Goal: Information Seeking & Learning: Check status

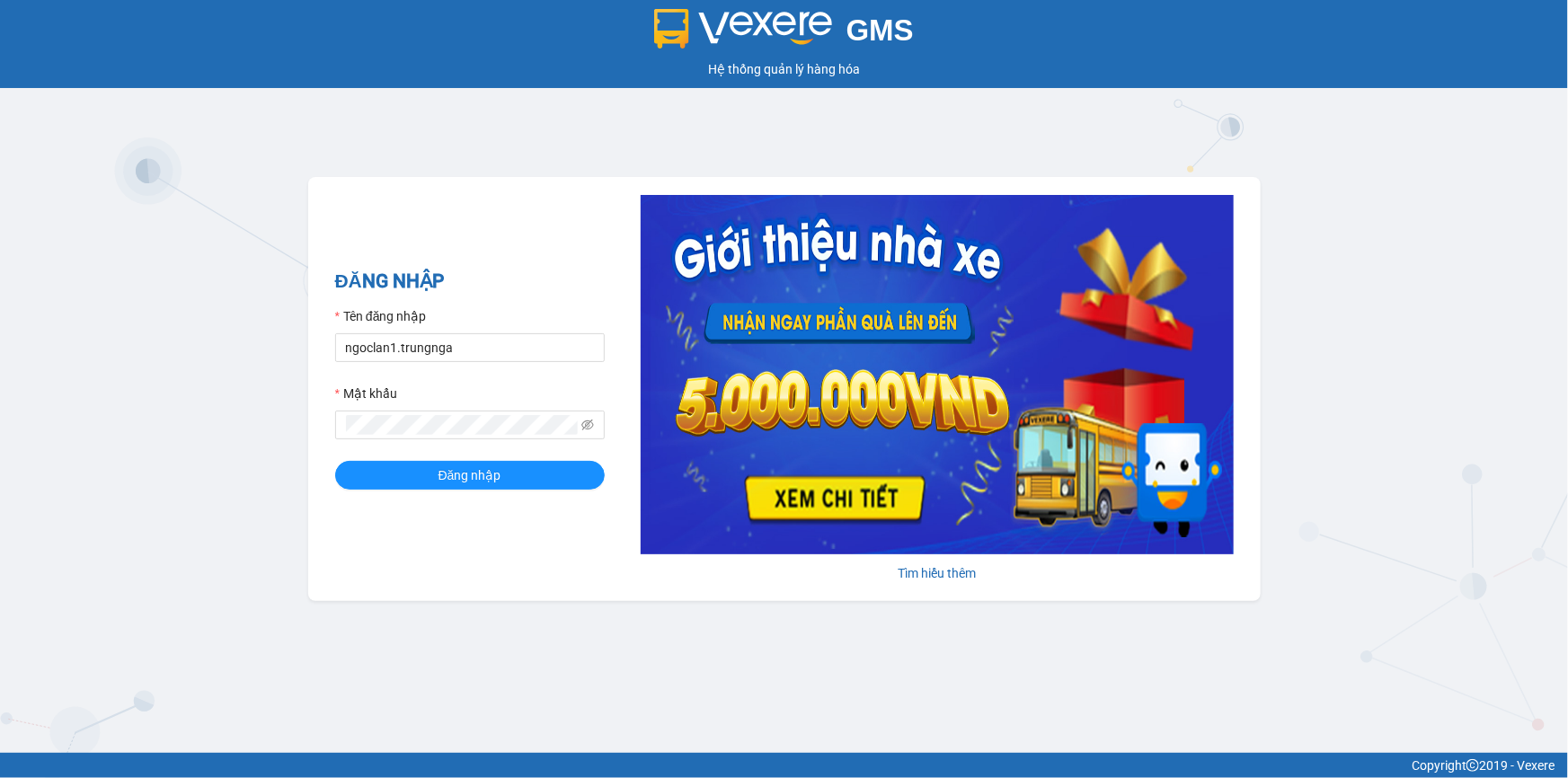
click at [444, 359] on input "ngoclan1.trungnga" at bounding box center [470, 348] width 270 height 29
drag, startPoint x: 0, startPoint y: 0, endPoint x: 444, endPoint y: 359, distance: 571.0
click at [444, 359] on input "ngoclan1.trungnga" at bounding box center [470, 348] width 270 height 29
type input "trucxinh.trungnga"
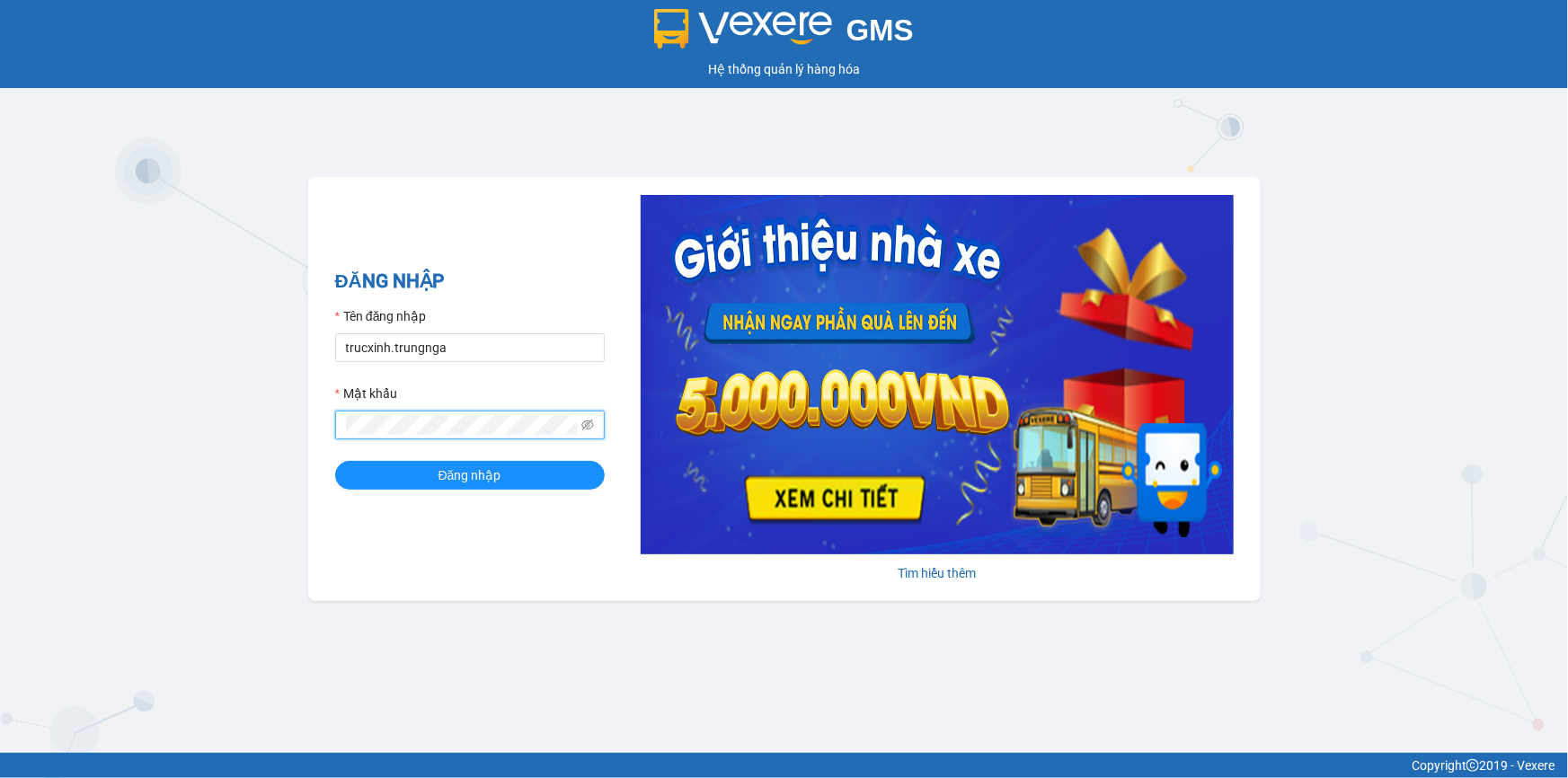
click at [335, 461] on button "Đăng nhập" at bounding box center [470, 475] width 270 height 29
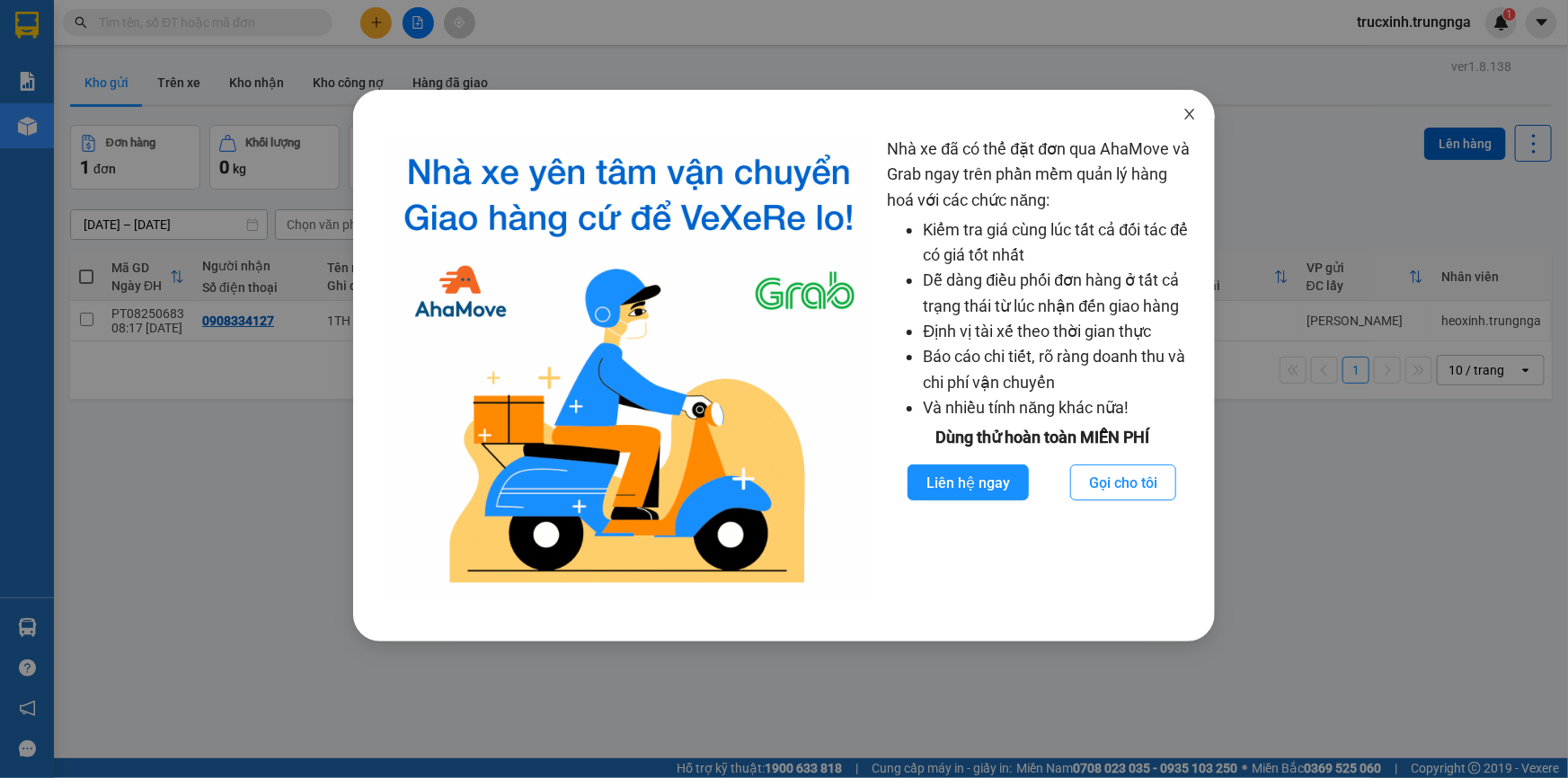
click at [1190, 117] on icon "close" at bounding box center [1190, 114] width 14 height 14
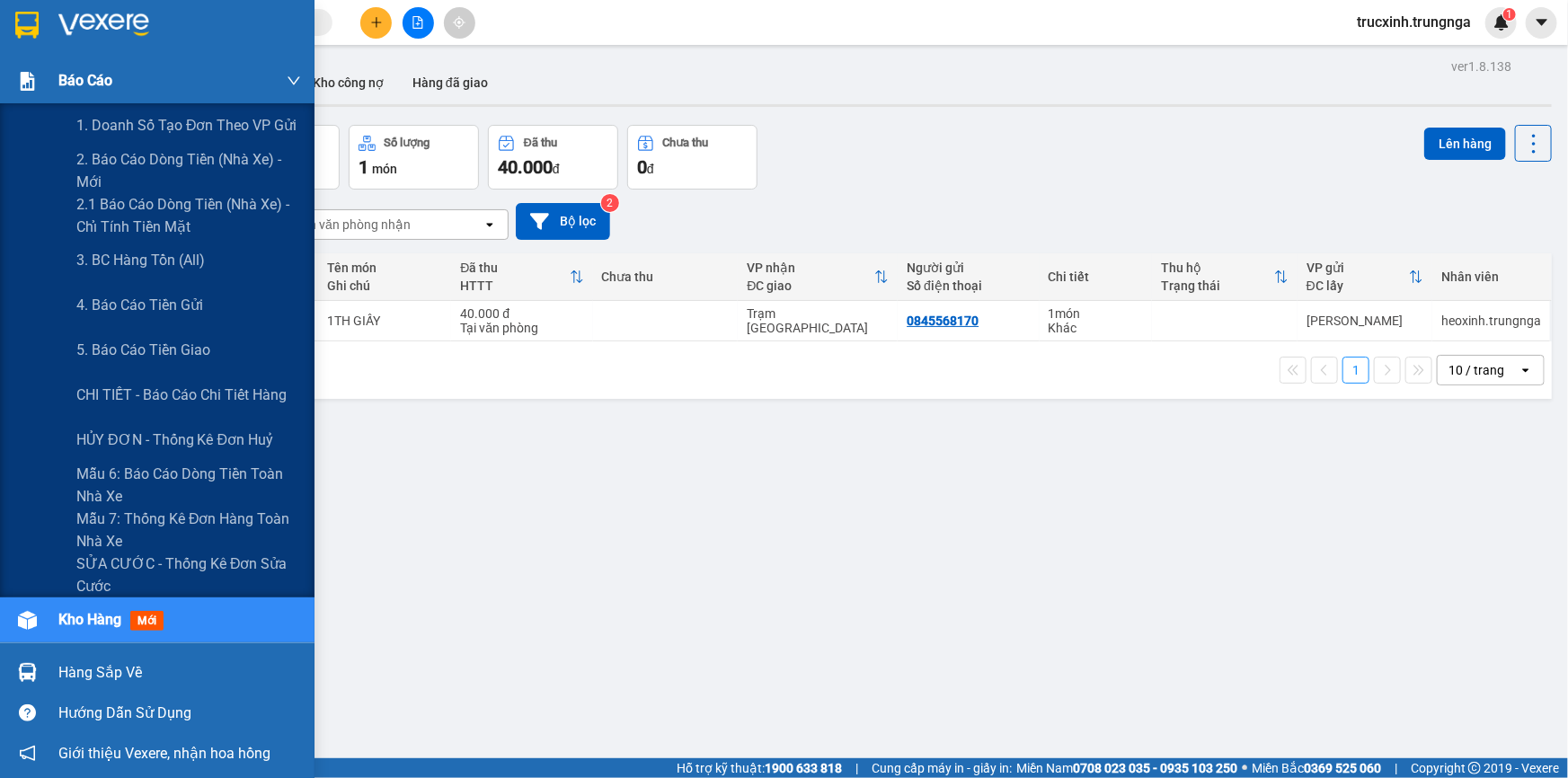
click at [103, 75] on span "Báo cáo" at bounding box center [86, 80] width 54 height 23
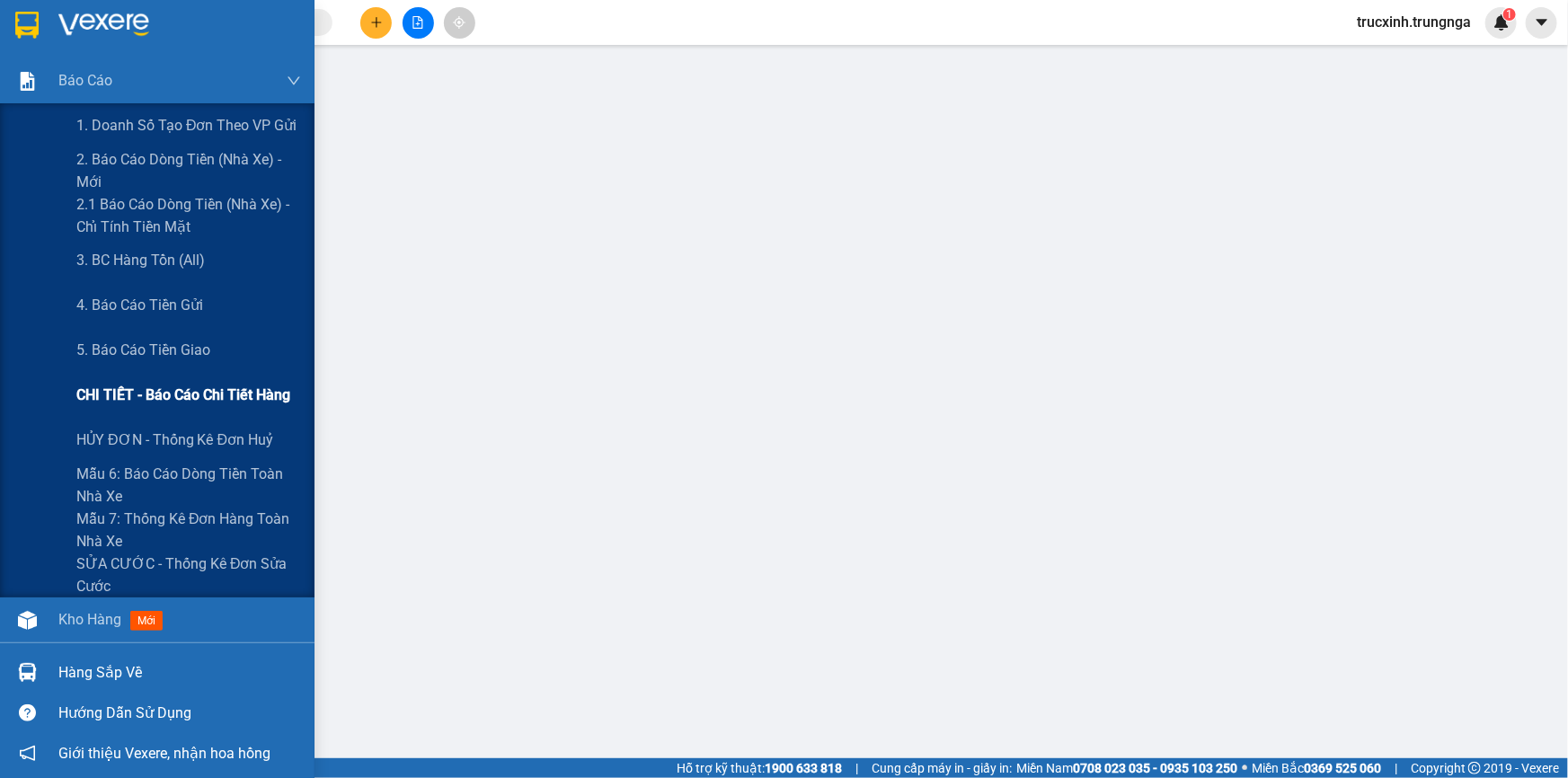
click at [202, 407] on div "CHI TIẾT - Báo cáo chi tiết hàng" at bounding box center [188, 396] width 225 height 45
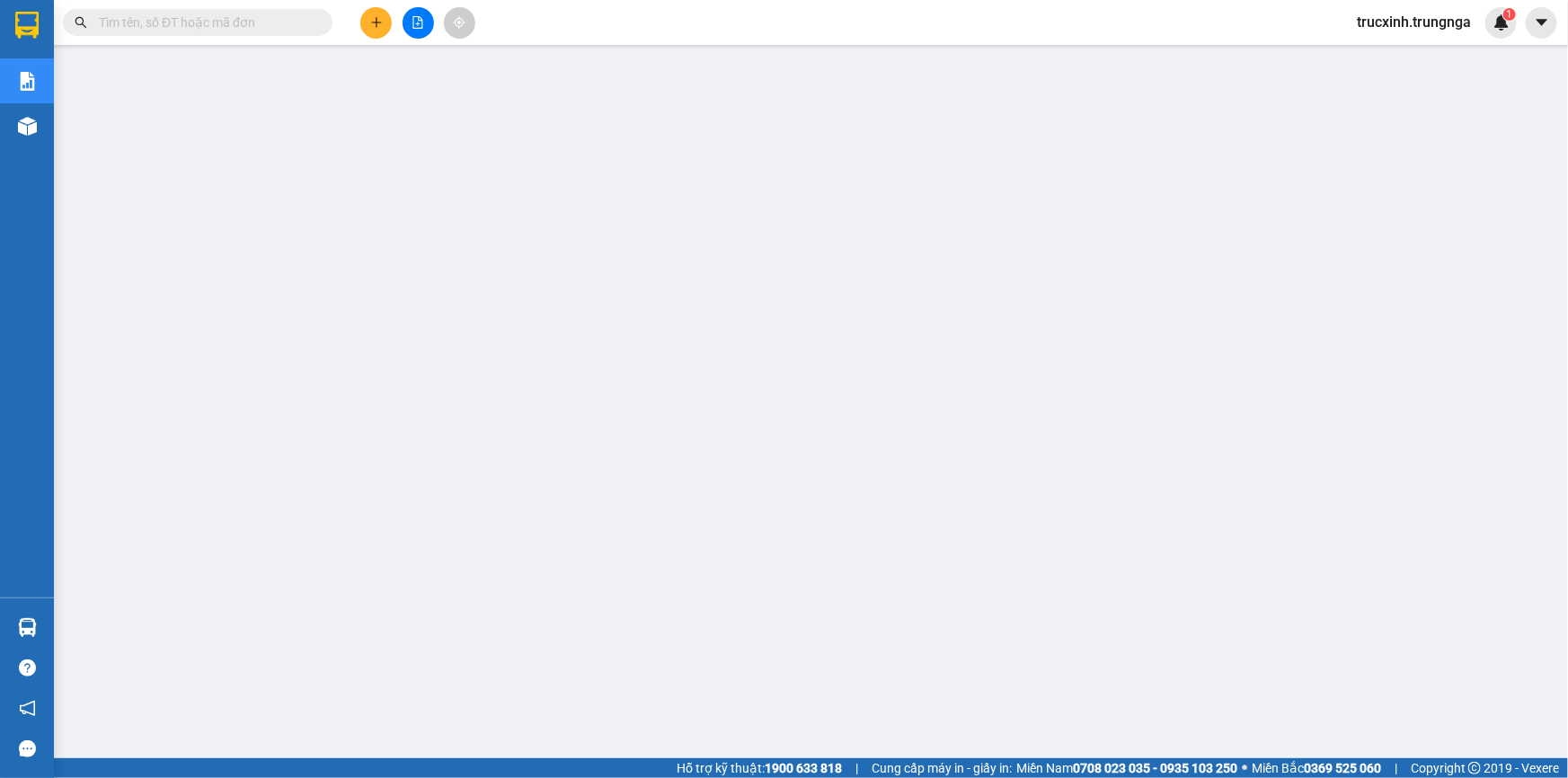
paste input "SG08251099"
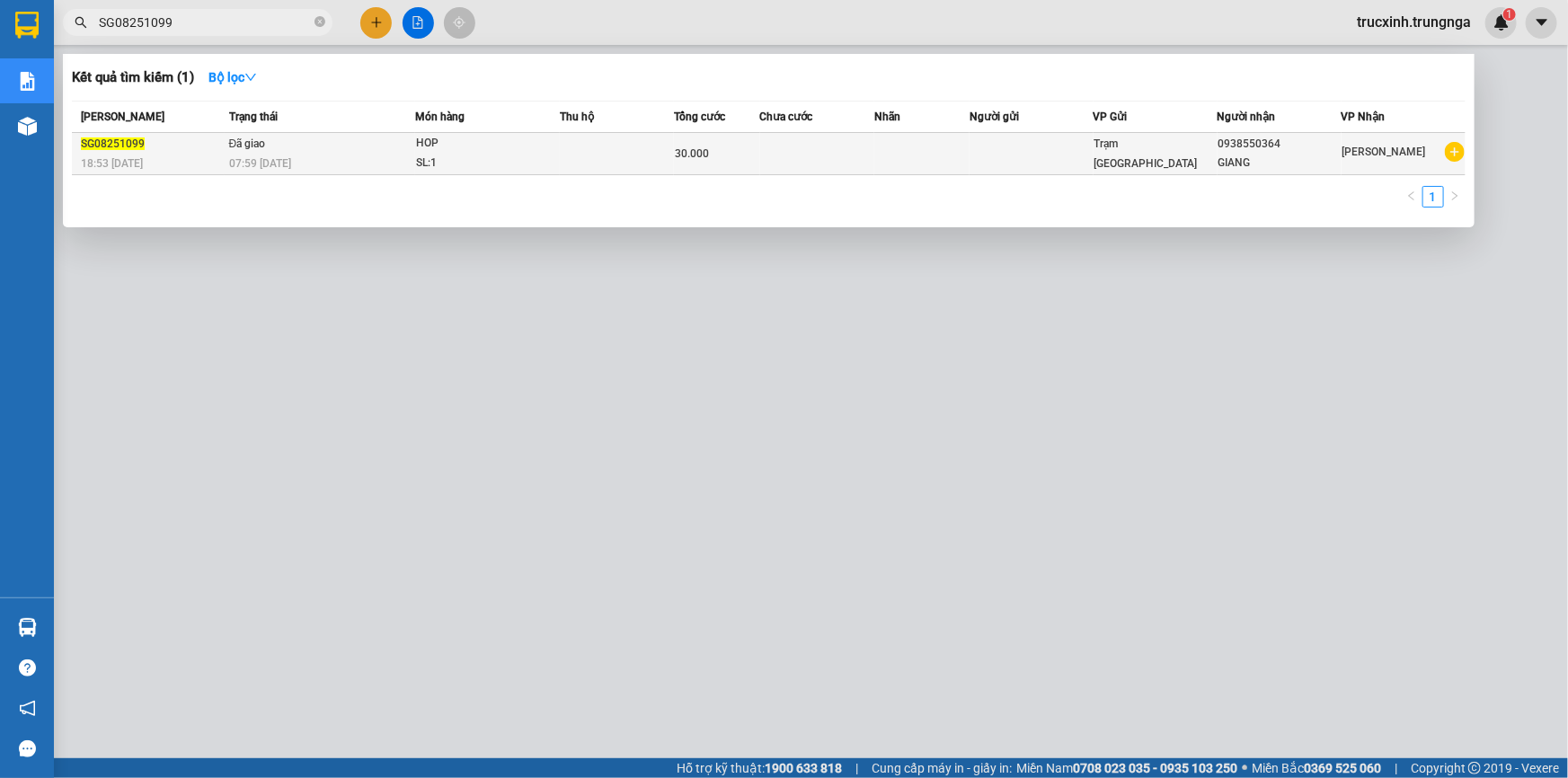
type input "SG08251099"
click at [408, 154] on div "07:59 [DATE]" at bounding box center [321, 164] width 185 height 20
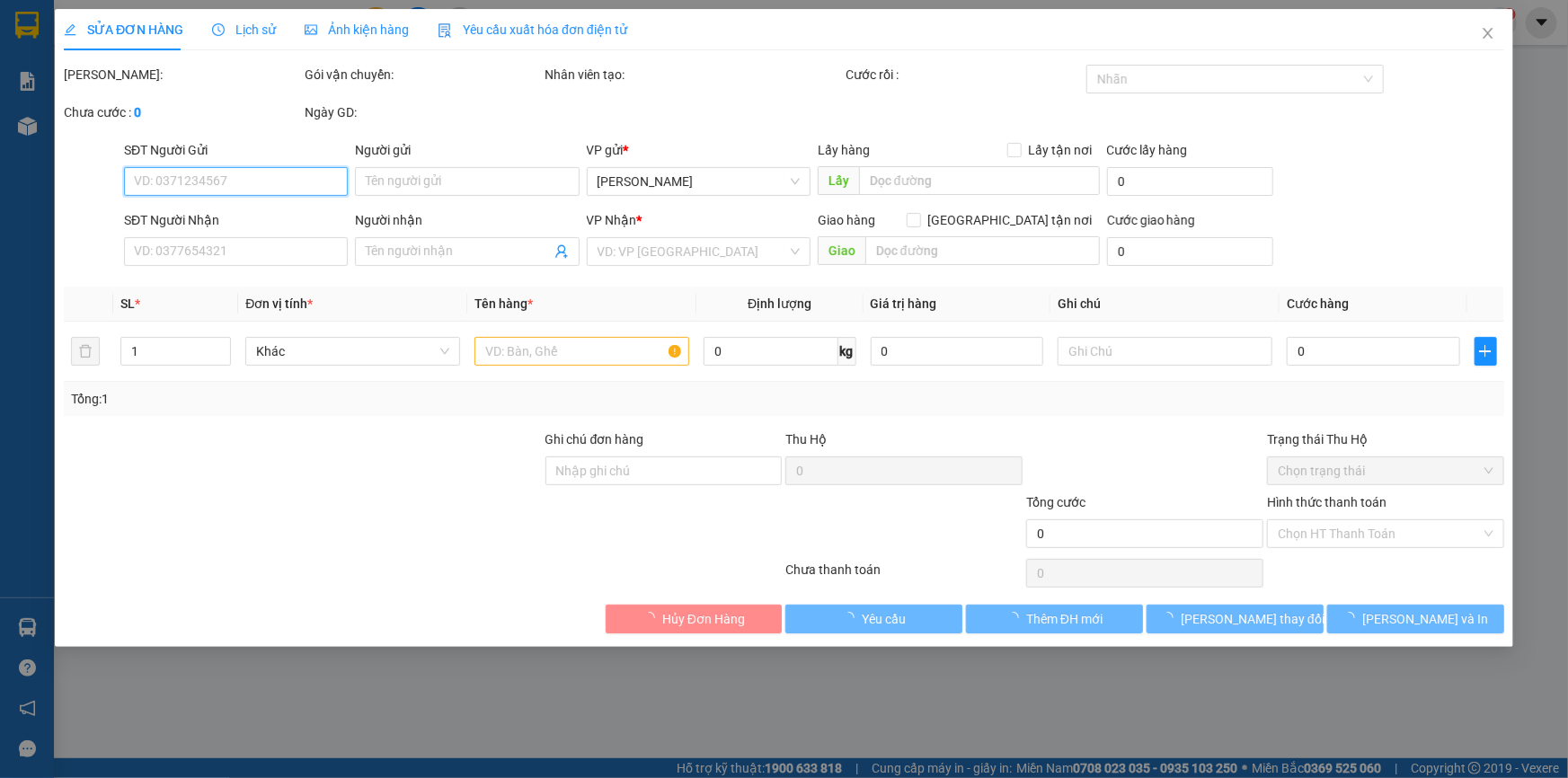
type input "0938550364"
type input "GIANG"
type input "Chuyên khoan"
type input "30.000"
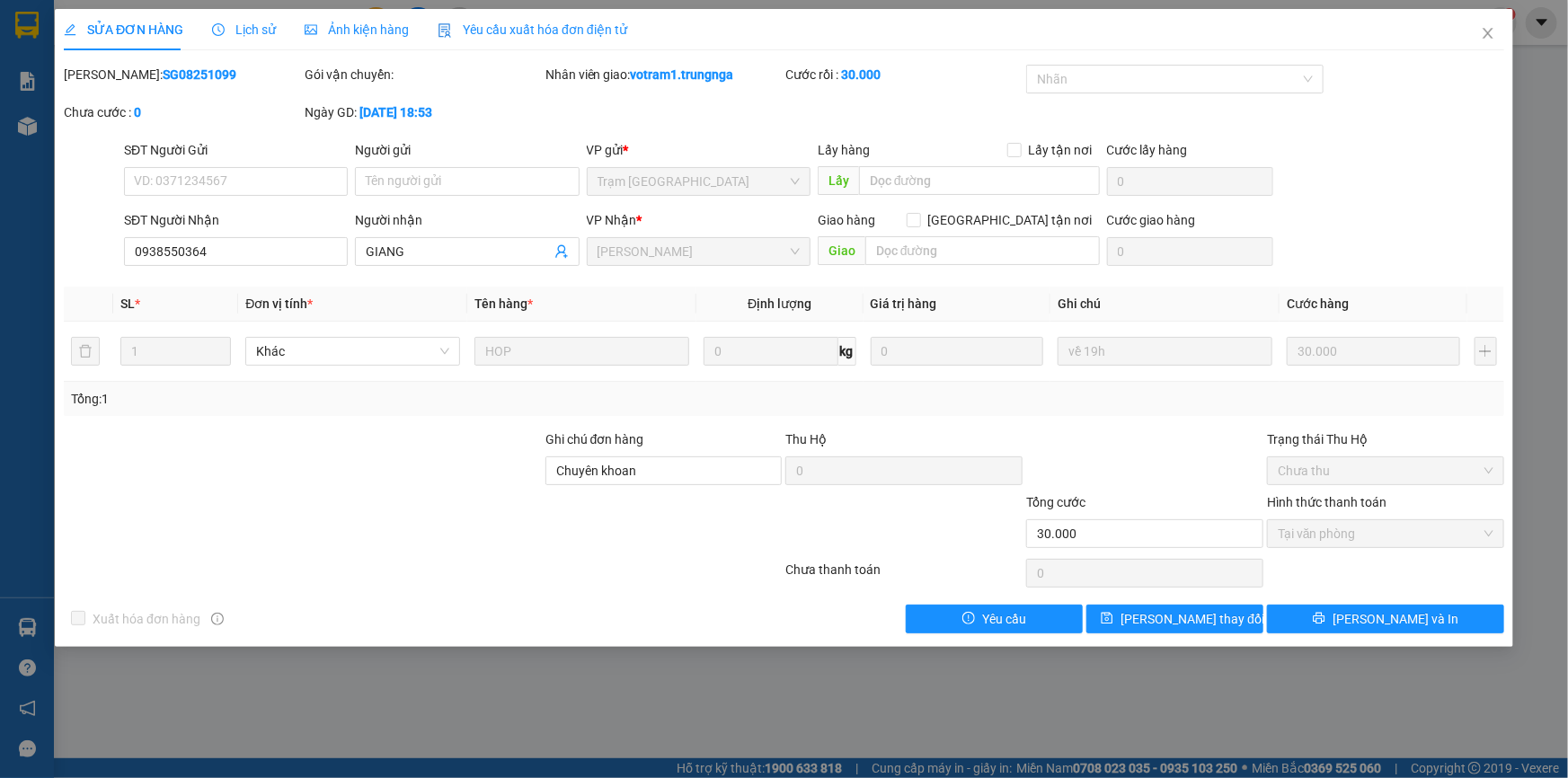
click at [263, 33] on span "Lịch sử" at bounding box center [244, 30] width 63 height 14
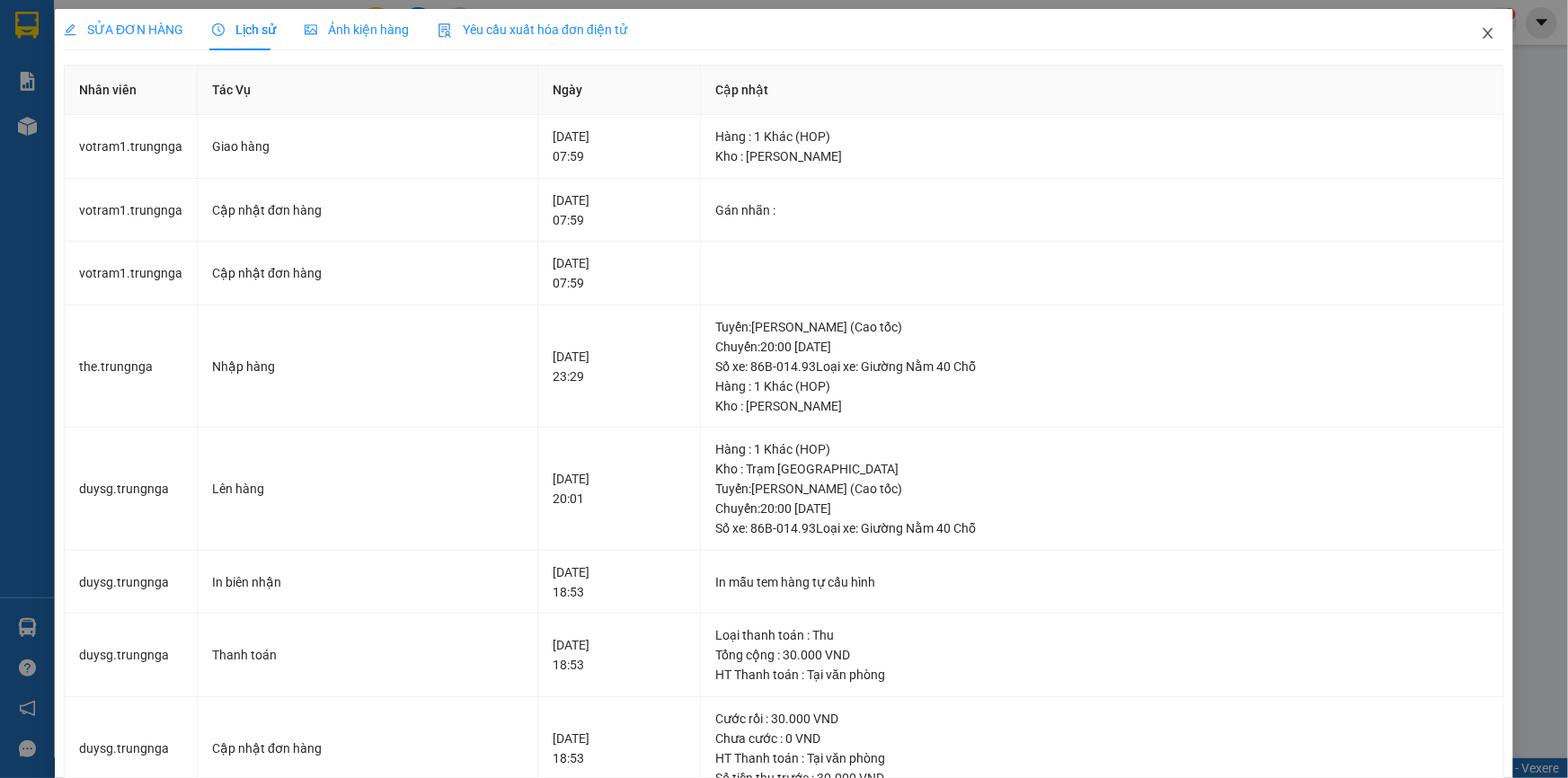
click at [1480, 39] on icon "close" at bounding box center [1487, 34] width 14 height 14
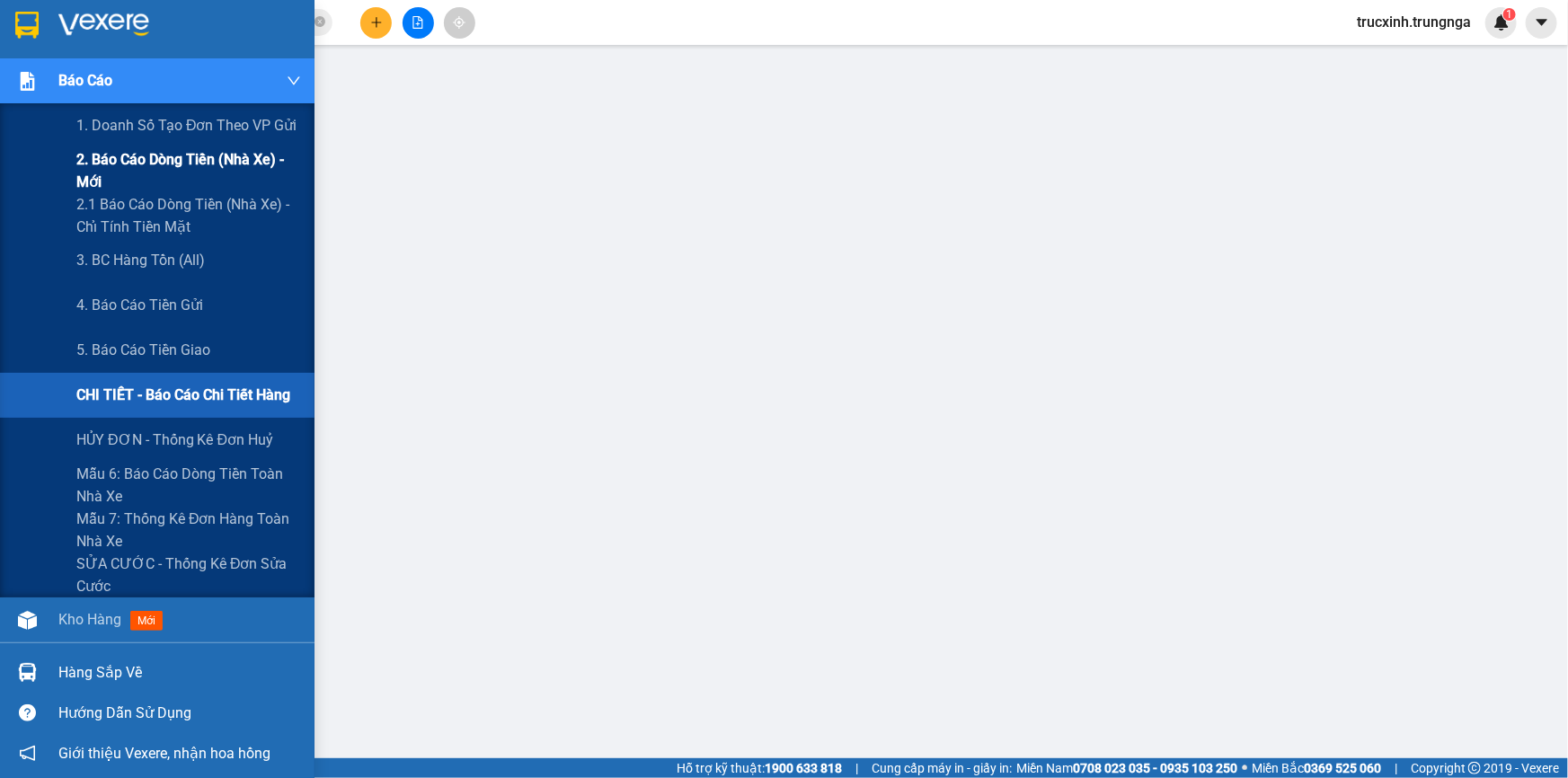
click at [182, 158] on span "2. Báo cáo dòng tiền (nhà xe) - mới" at bounding box center [188, 171] width 225 height 45
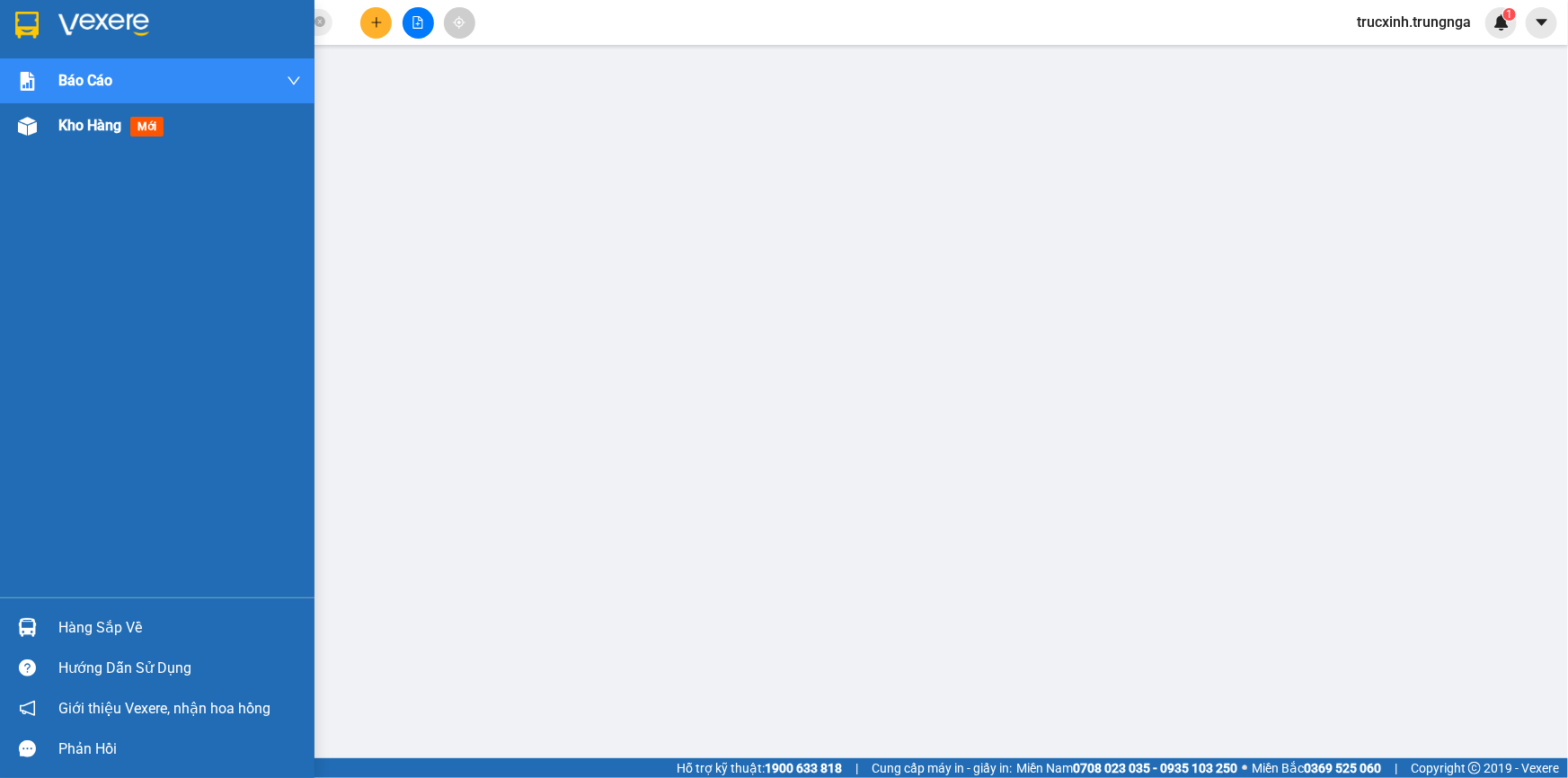
click at [19, 127] on img at bounding box center [27, 126] width 19 height 19
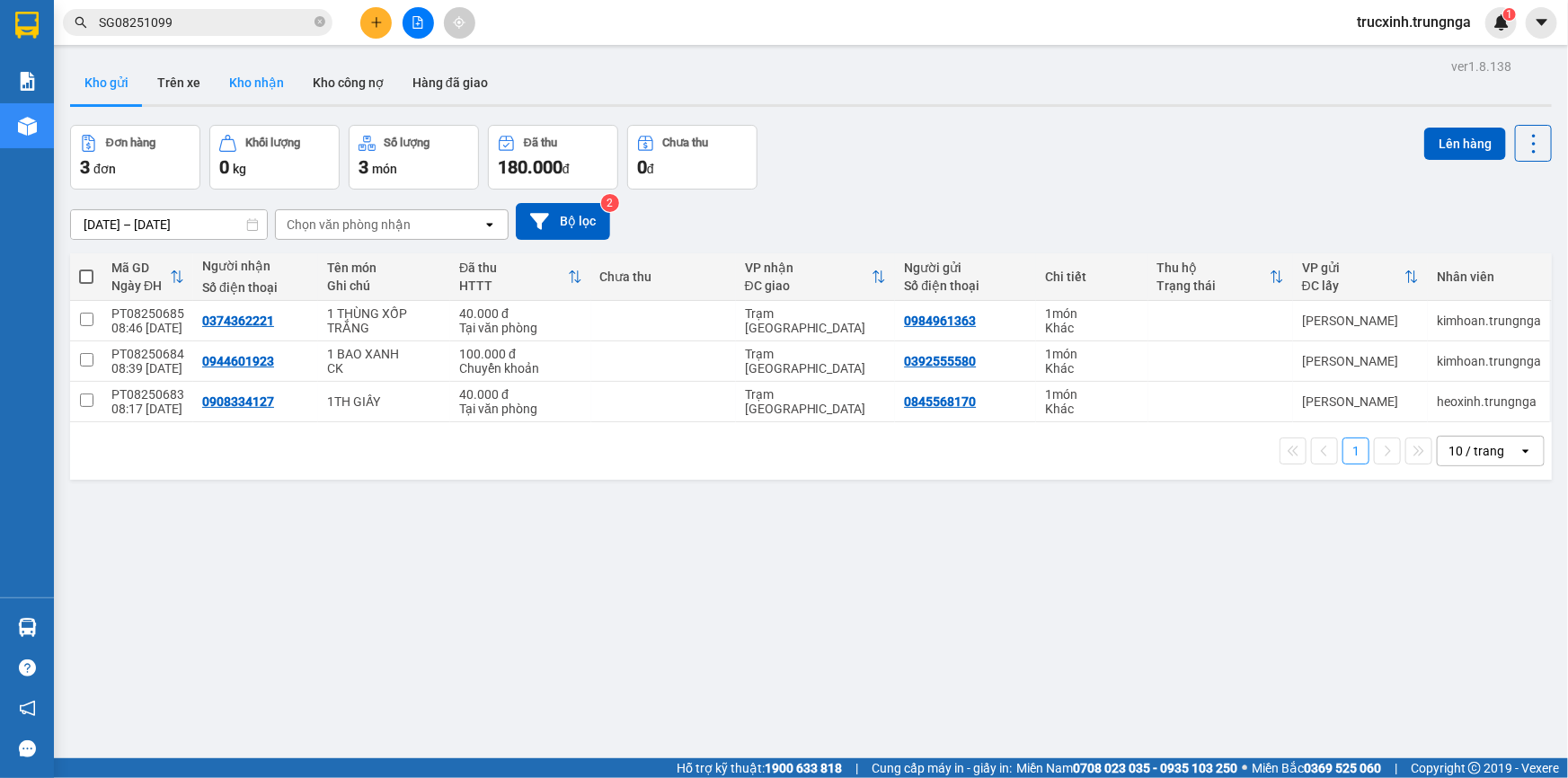
click at [256, 83] on button "Kho nhận" at bounding box center [256, 82] width 83 height 43
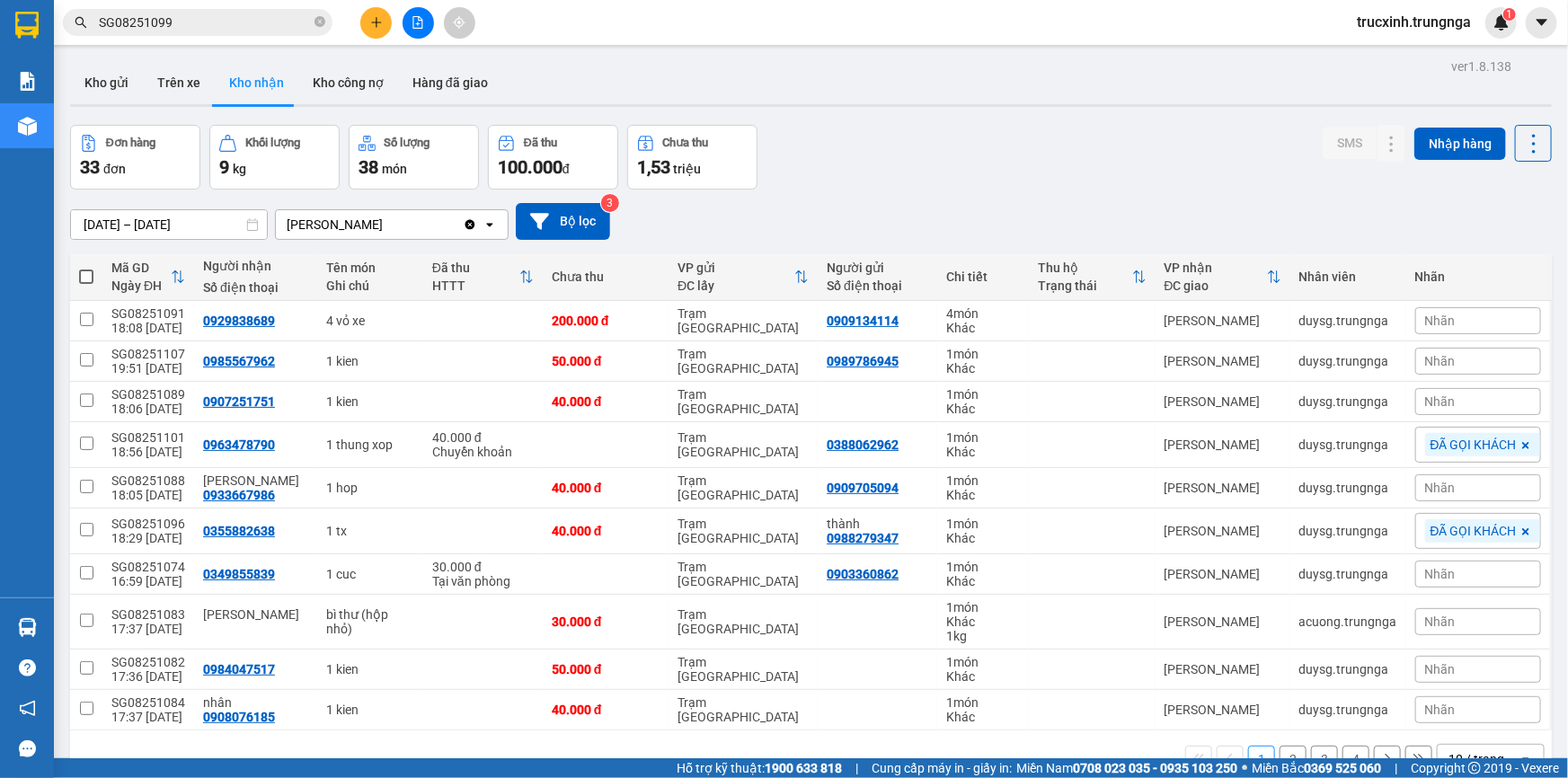
click at [127, 221] on input "[DATE] – [DATE]" at bounding box center [168, 225] width 196 height 29
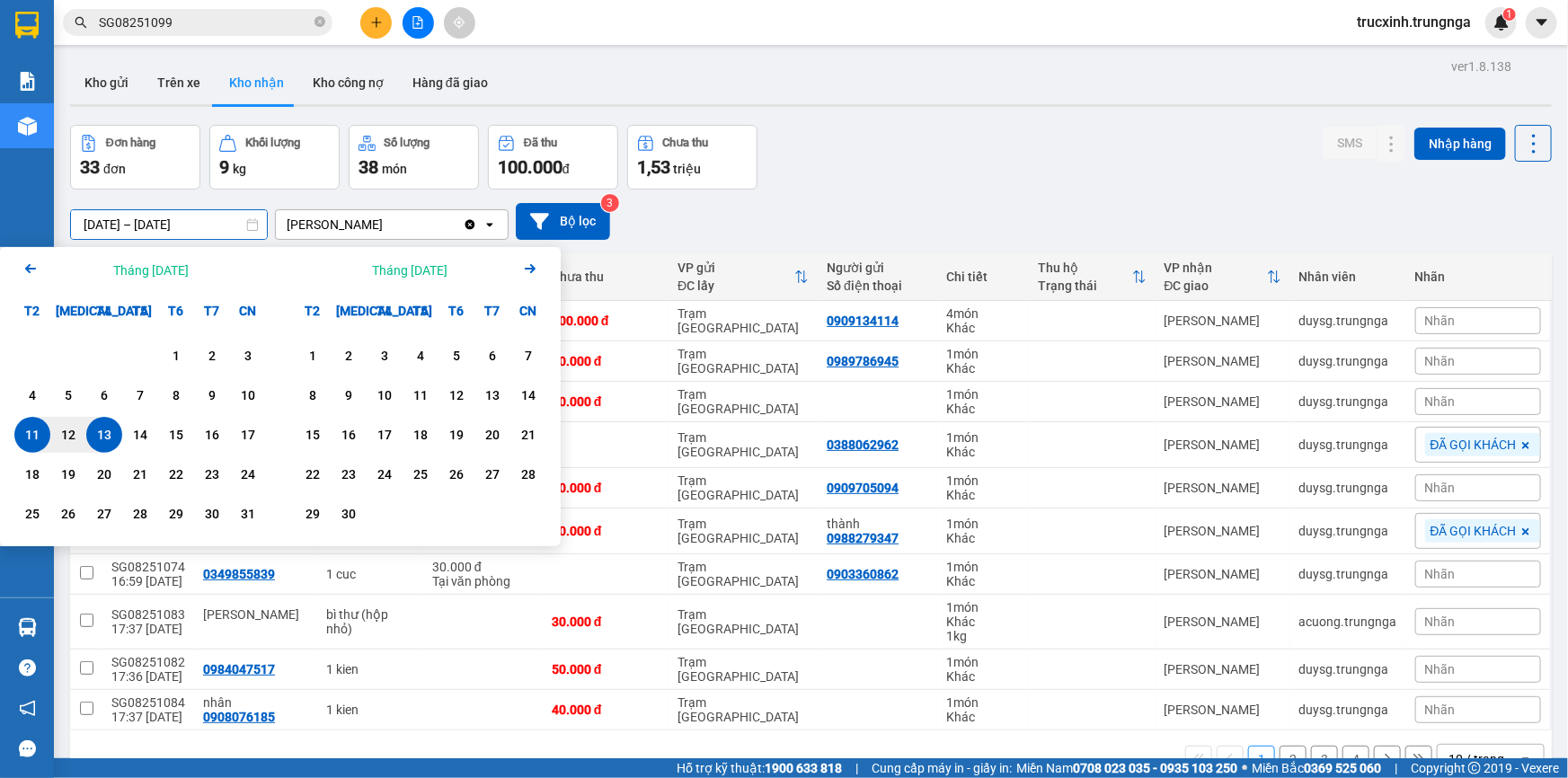
click at [26, 266] on icon "Arrow Left" at bounding box center [31, 269] width 22 height 22
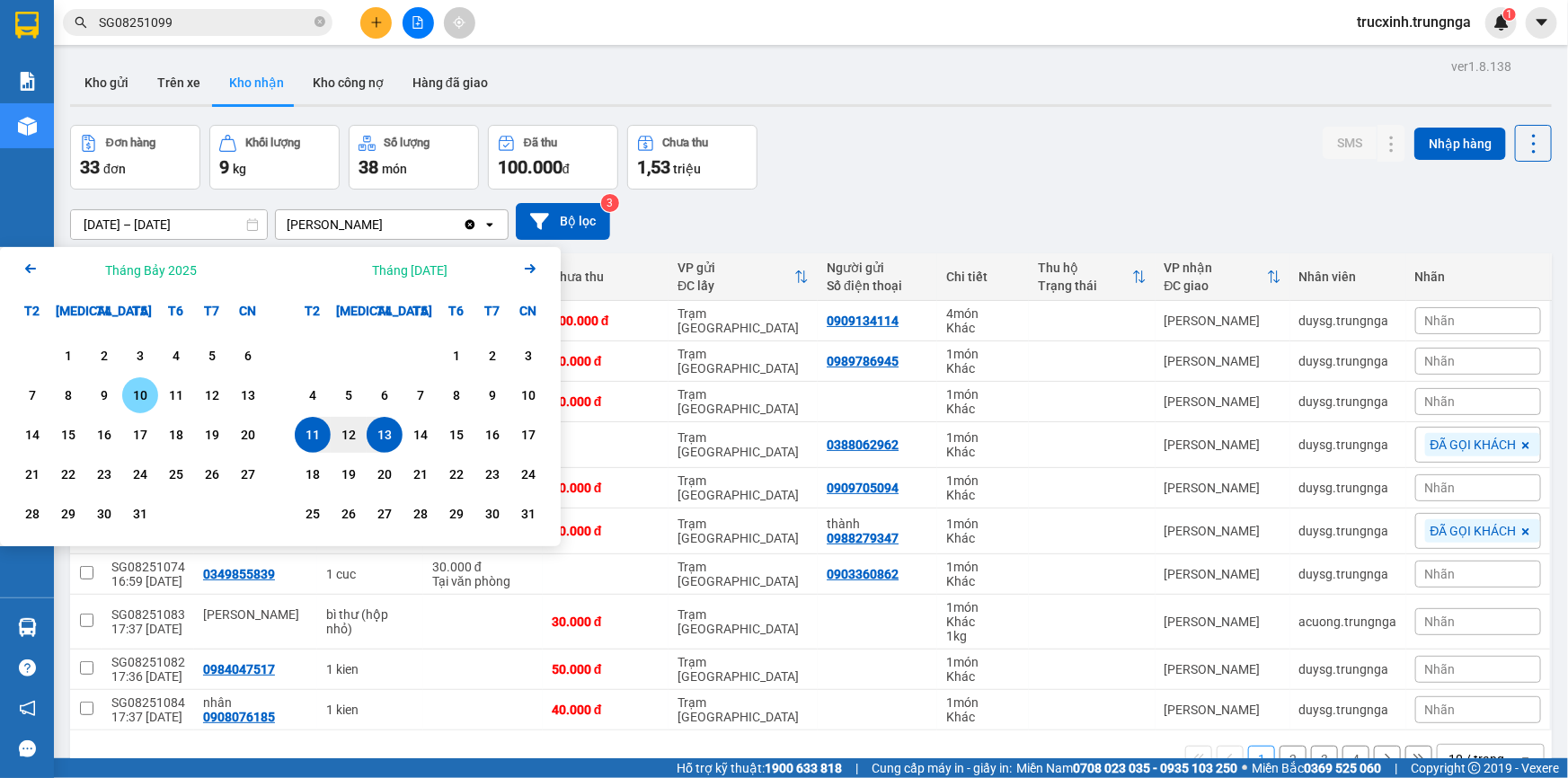
click at [134, 395] on div "10" at bounding box center [140, 396] width 25 height 22
click at [209, 219] on input "[DATE] – / /" at bounding box center [168, 225] width 196 height 29
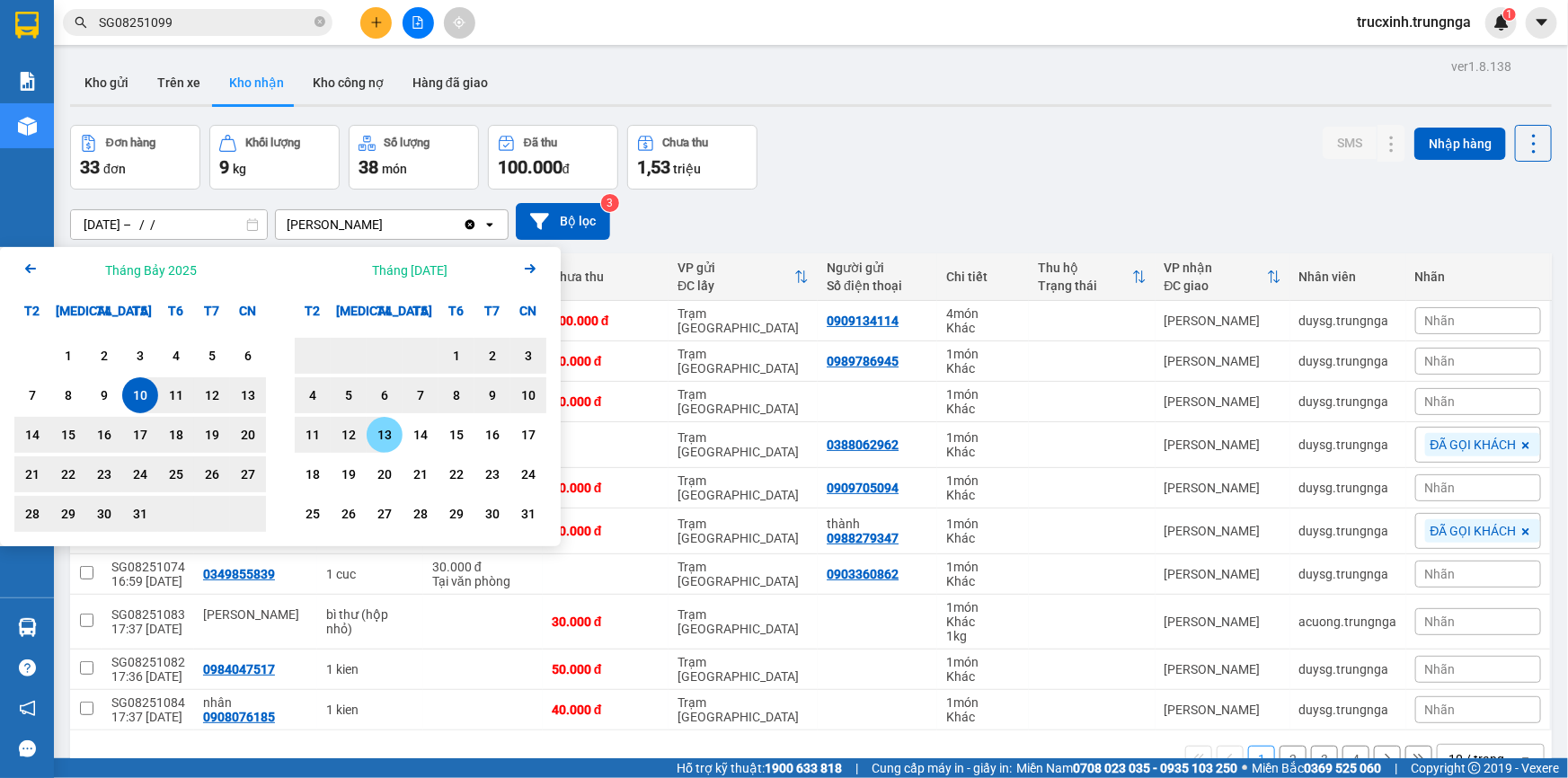
click at [385, 434] on div "13" at bounding box center [385, 435] width 25 height 22
type input "[DATE] – [DATE]"
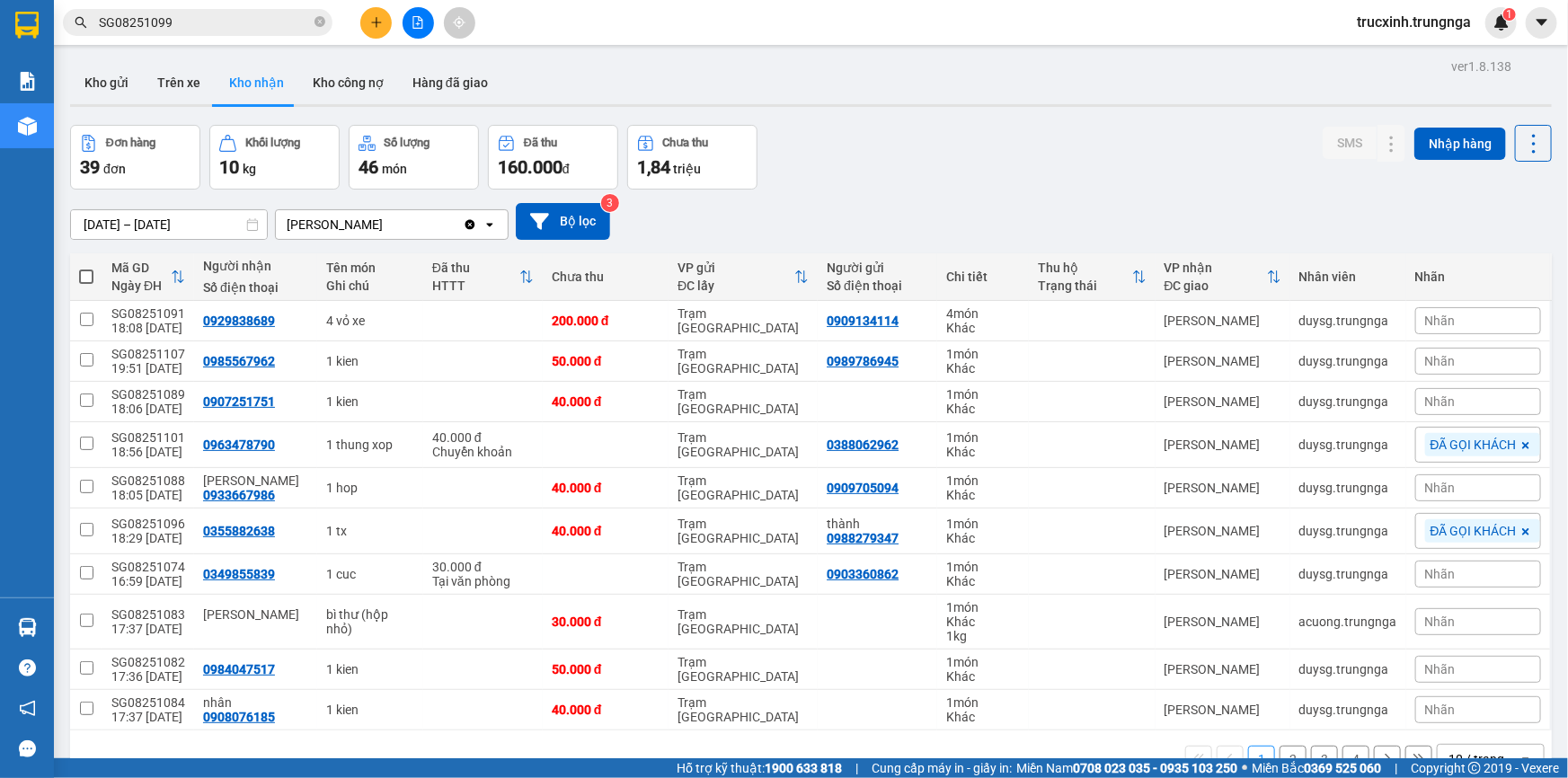
click at [710, 168] on div "1,84 triệu" at bounding box center [693, 168] width 110 height 25
click at [351, 73] on button "Kho công nợ" at bounding box center [348, 82] width 100 height 43
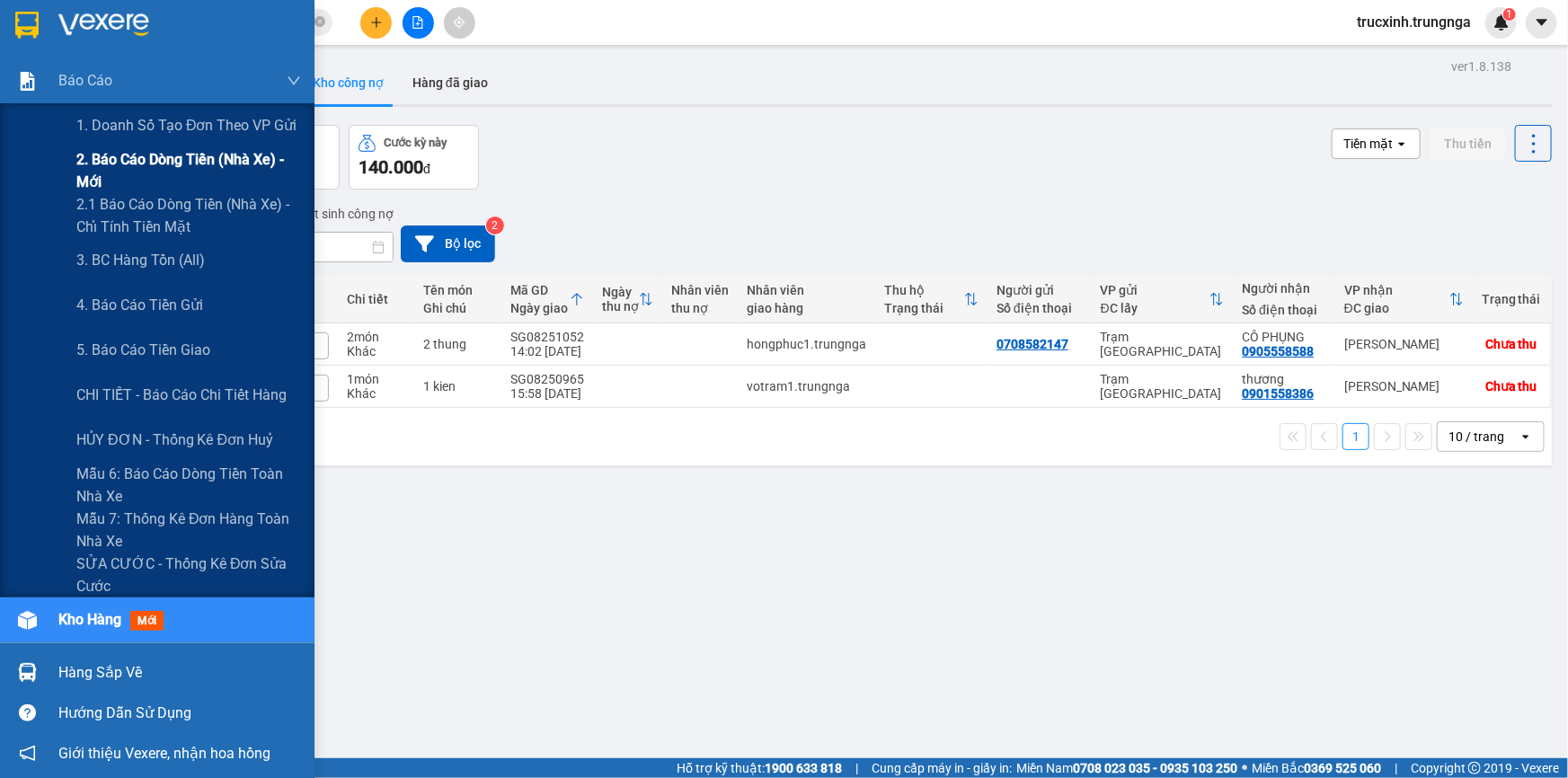
click at [166, 156] on span "2. Báo cáo dòng tiền (nhà xe) - mới" at bounding box center [188, 171] width 225 height 45
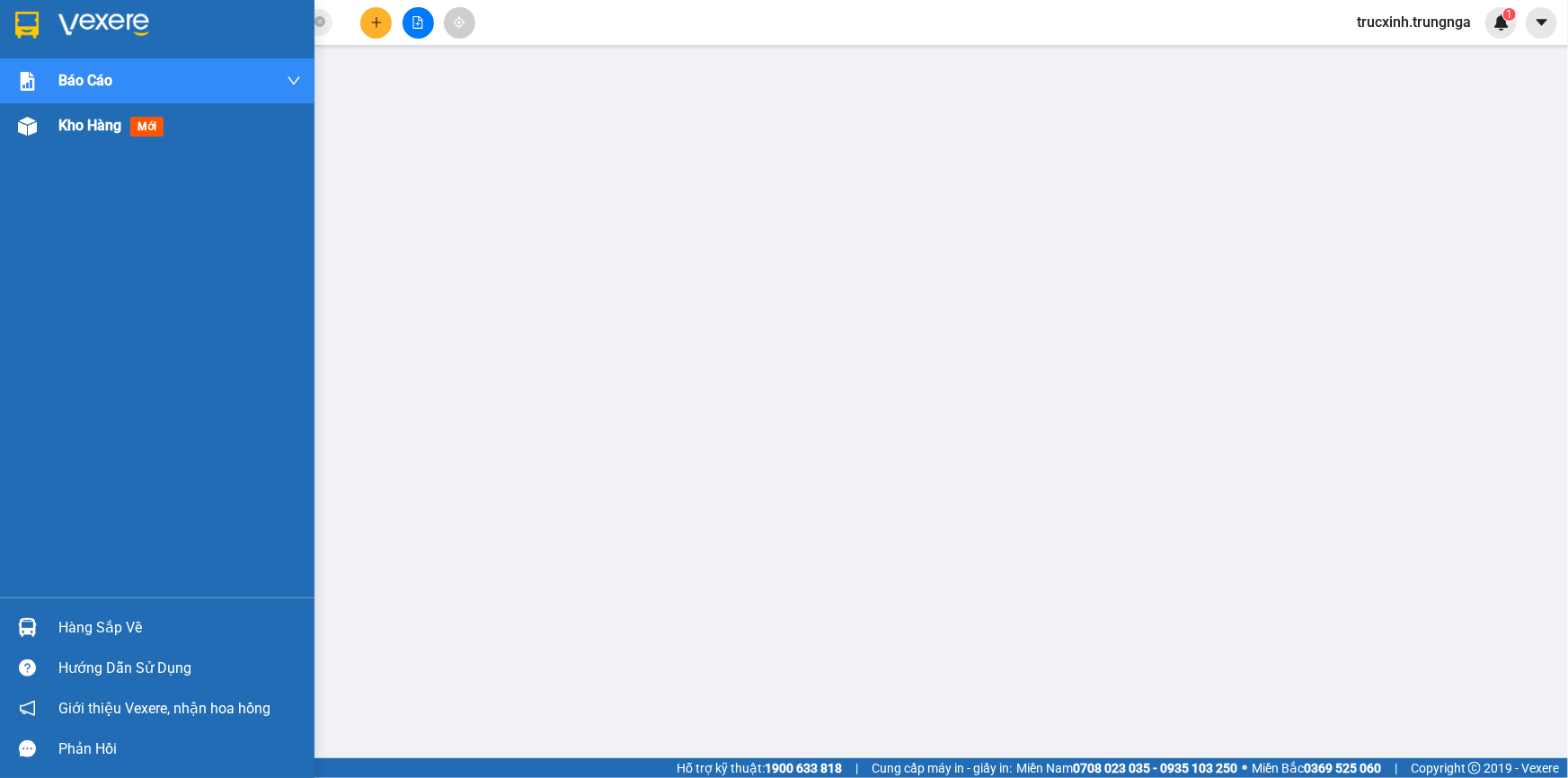
click at [23, 126] on img at bounding box center [27, 126] width 19 height 19
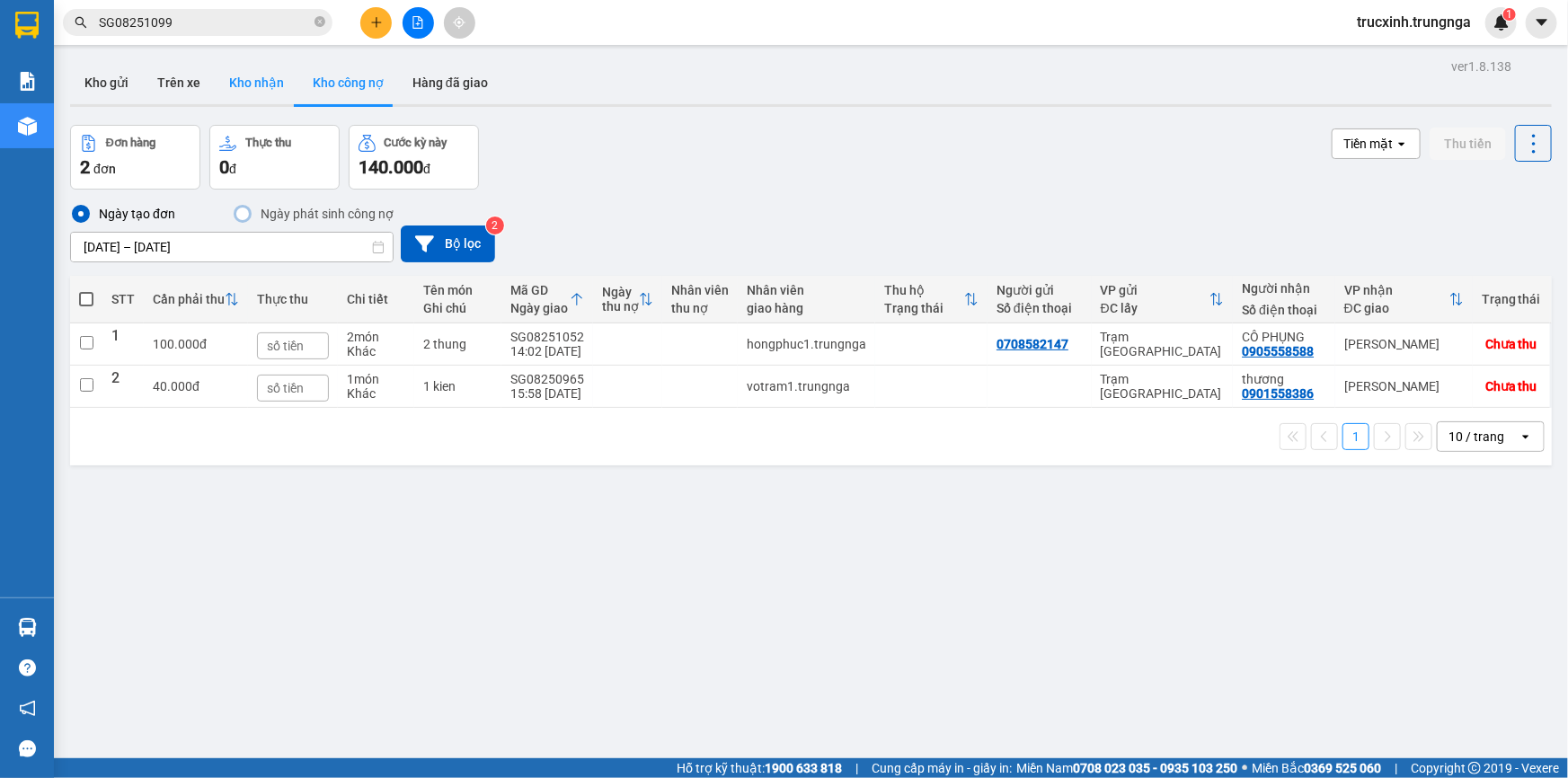
click at [271, 81] on button "Kho nhận" at bounding box center [256, 82] width 83 height 43
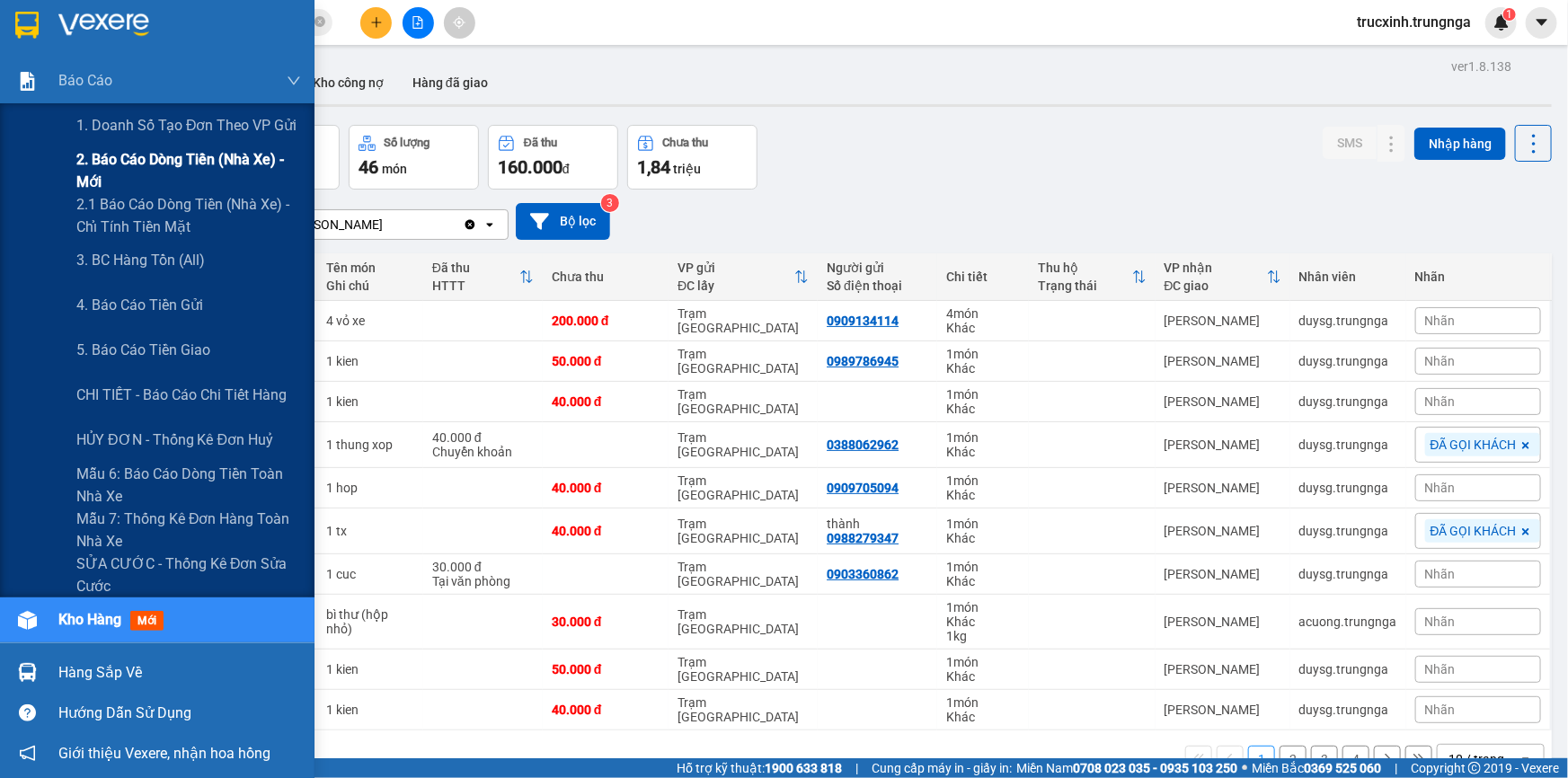
click at [126, 160] on span "2. Báo cáo dòng tiền (nhà xe) - mới" at bounding box center [188, 171] width 225 height 45
